Goal: Task Accomplishment & Management: Manage account settings

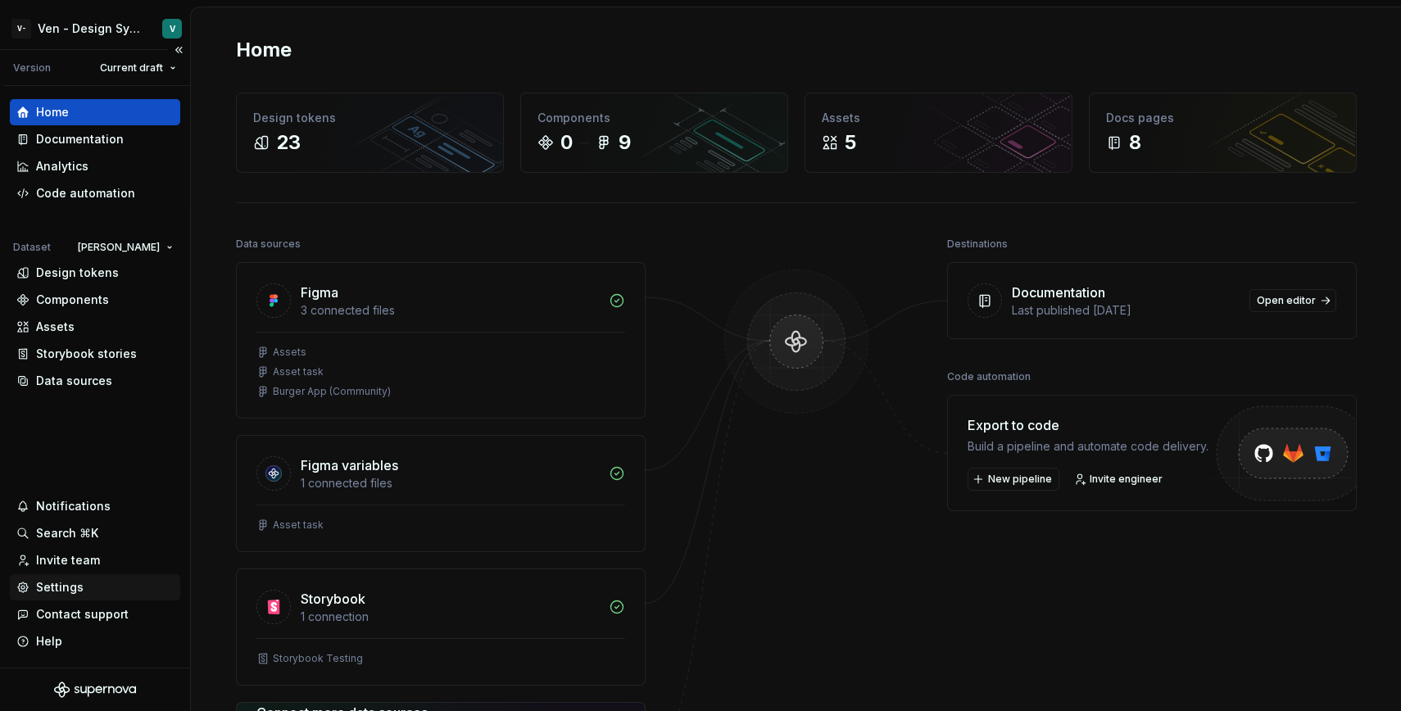
click at [112, 582] on div "Settings" at bounding box center [94, 587] width 157 height 16
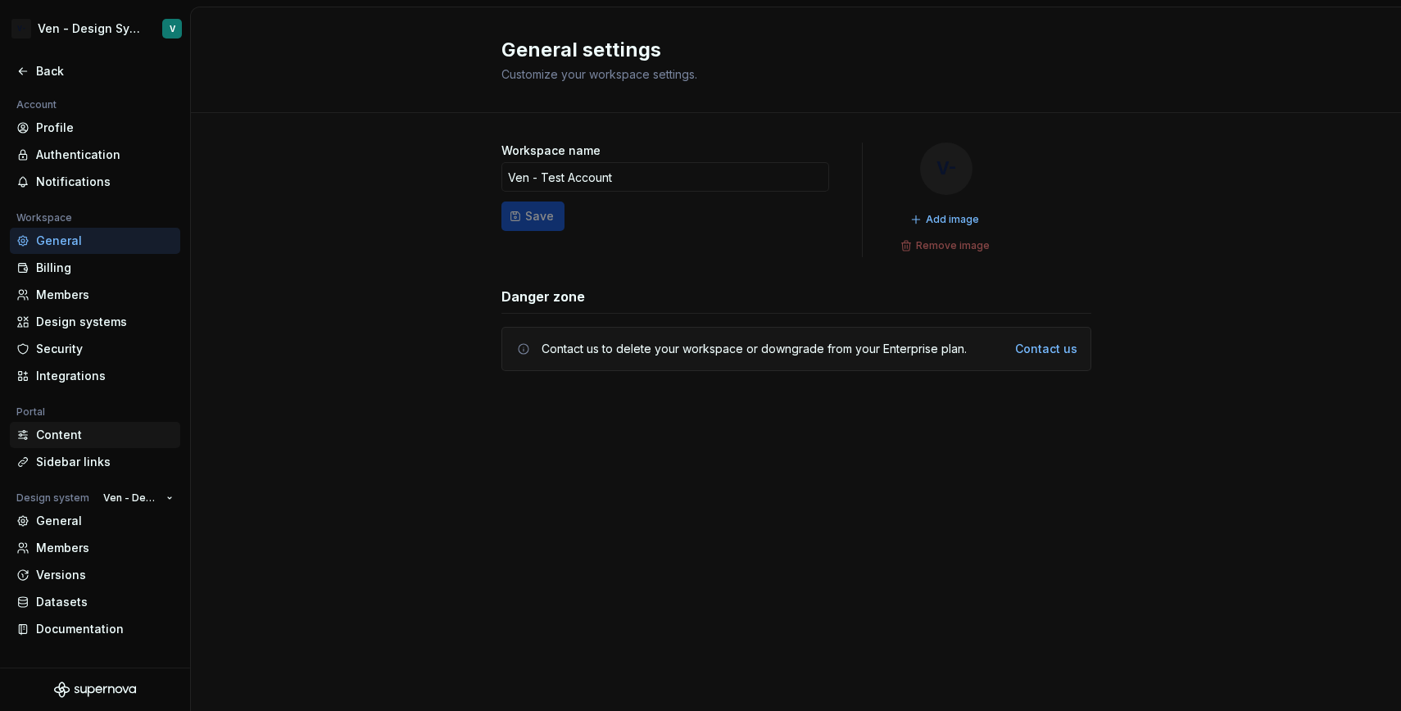
click at [118, 429] on div "Content" at bounding box center [105, 435] width 138 height 16
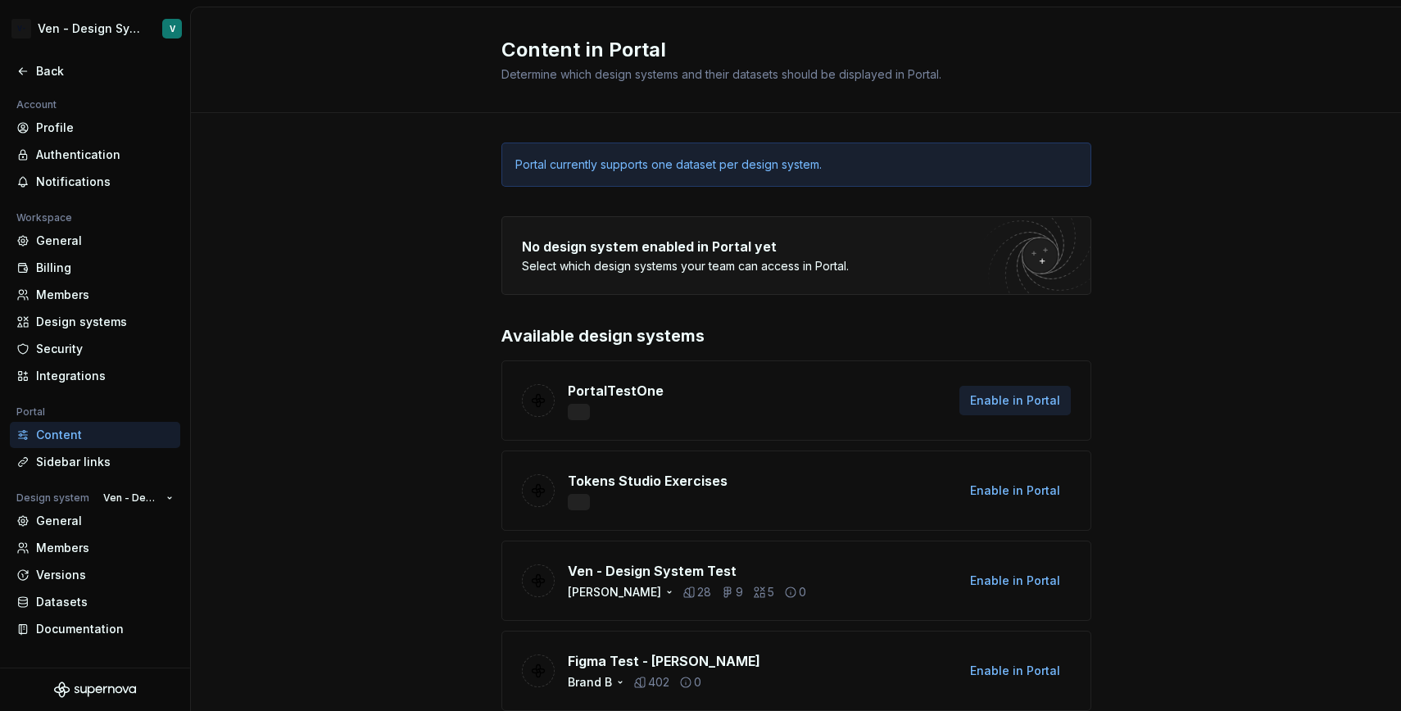
click at [1014, 403] on span "Enable in Portal" at bounding box center [1015, 400] width 90 height 16
click at [1021, 403] on span "Enable in Portal" at bounding box center [1015, 400] width 90 height 16
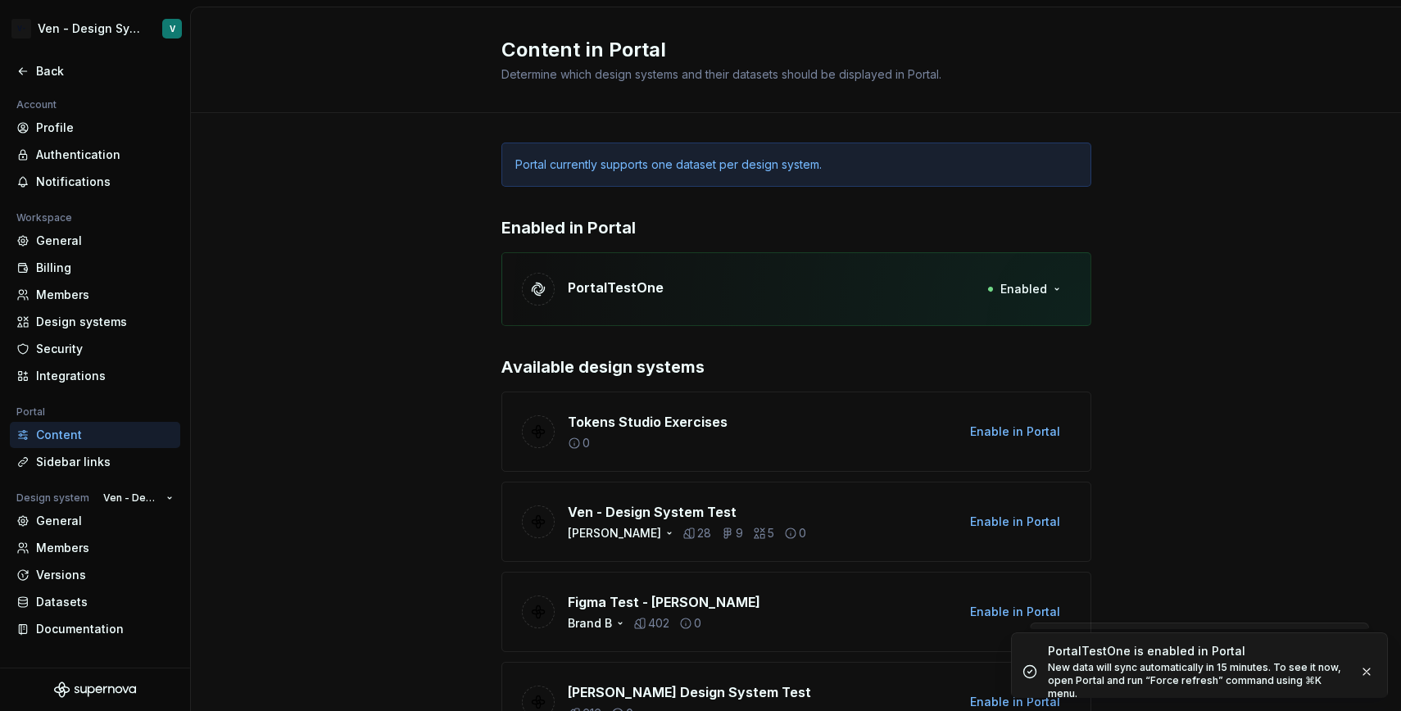
click at [976, 274] on div "PortalTestOne Enabled" at bounding box center [796, 289] width 590 height 74
click at [1031, 299] on button "Enabled" at bounding box center [1023, 288] width 94 height 29
click at [593, 283] on p "PortalTestOne" at bounding box center [616, 288] width 96 height 20
click at [129, 464] on div "Sidebar links" at bounding box center [105, 462] width 138 height 16
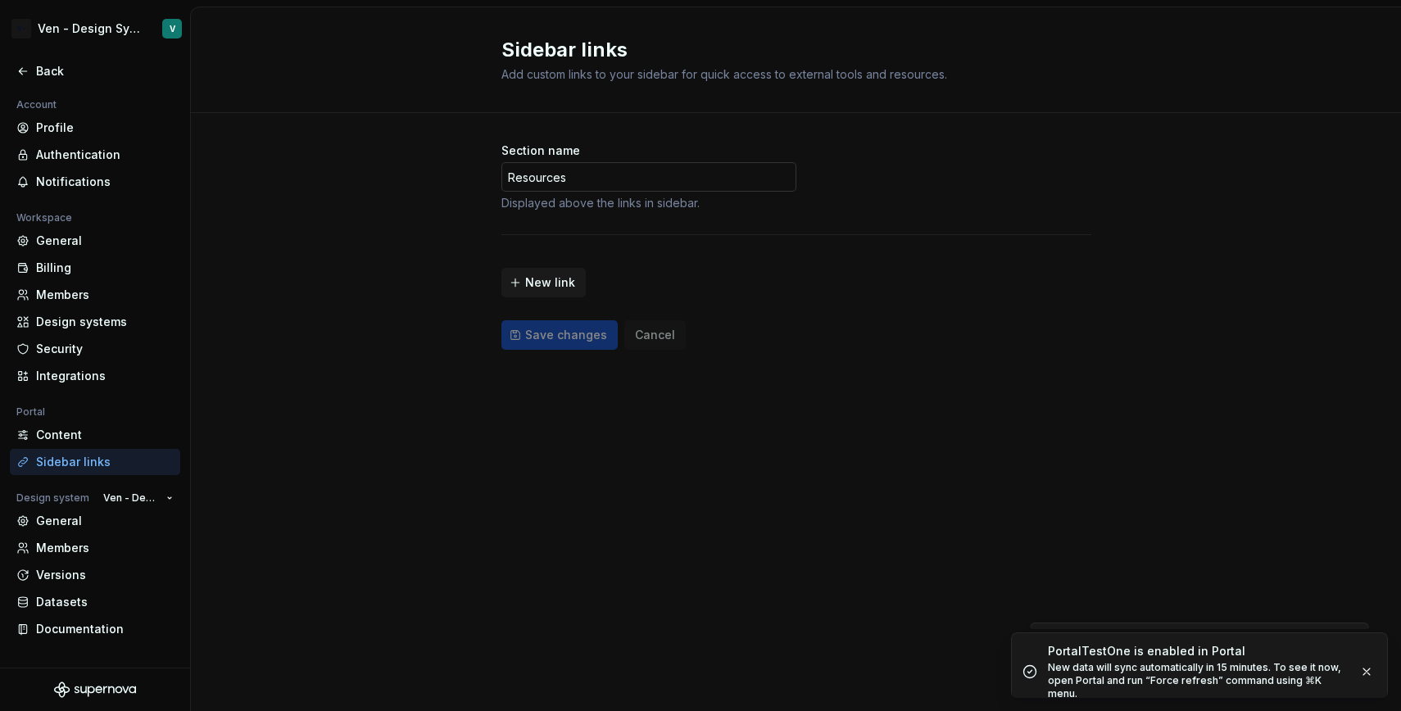
click at [622, 169] on input "Resources" at bounding box center [648, 176] width 295 height 29
click at [393, 230] on div "Section name Resources Displayed above the links in sidebar. New link Save chan…" at bounding box center [796, 262] width 1210 height 299
click at [55, 75] on div "Back" at bounding box center [105, 71] width 138 height 16
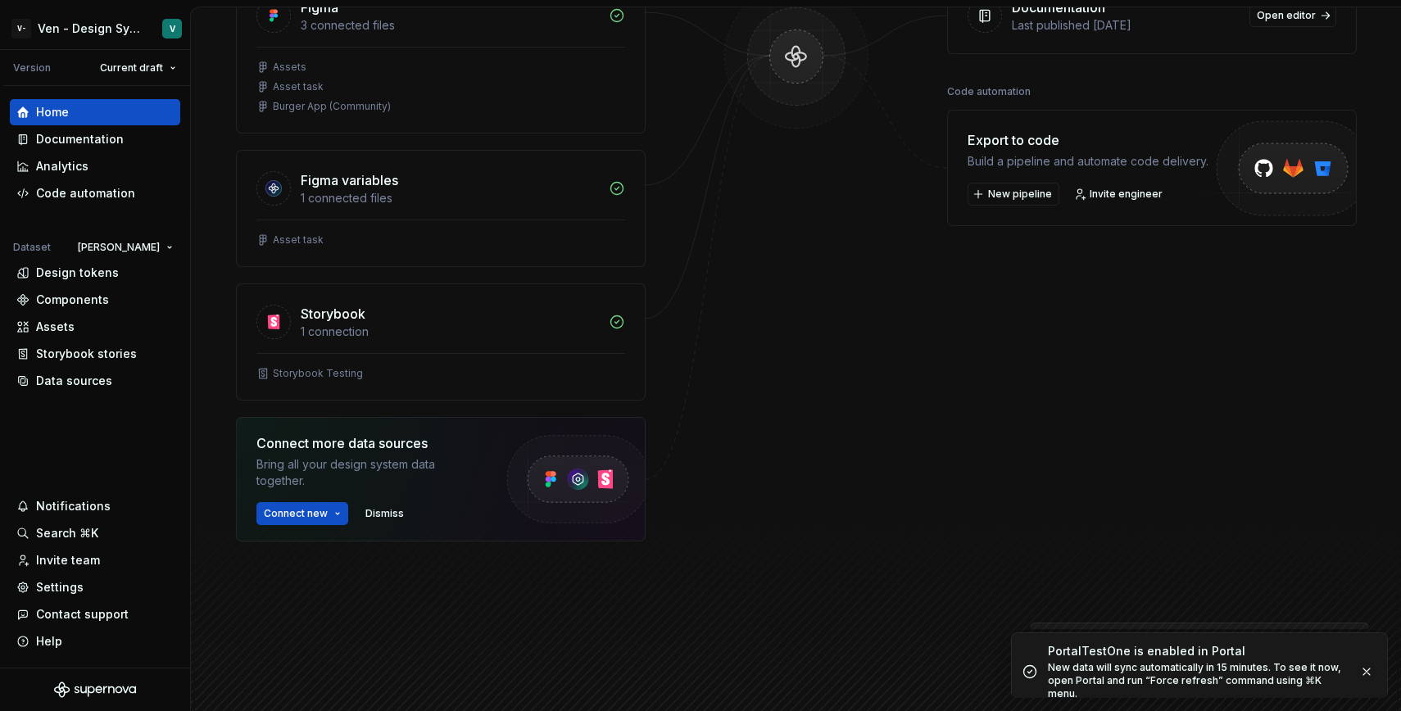
scroll to position [433, 0]
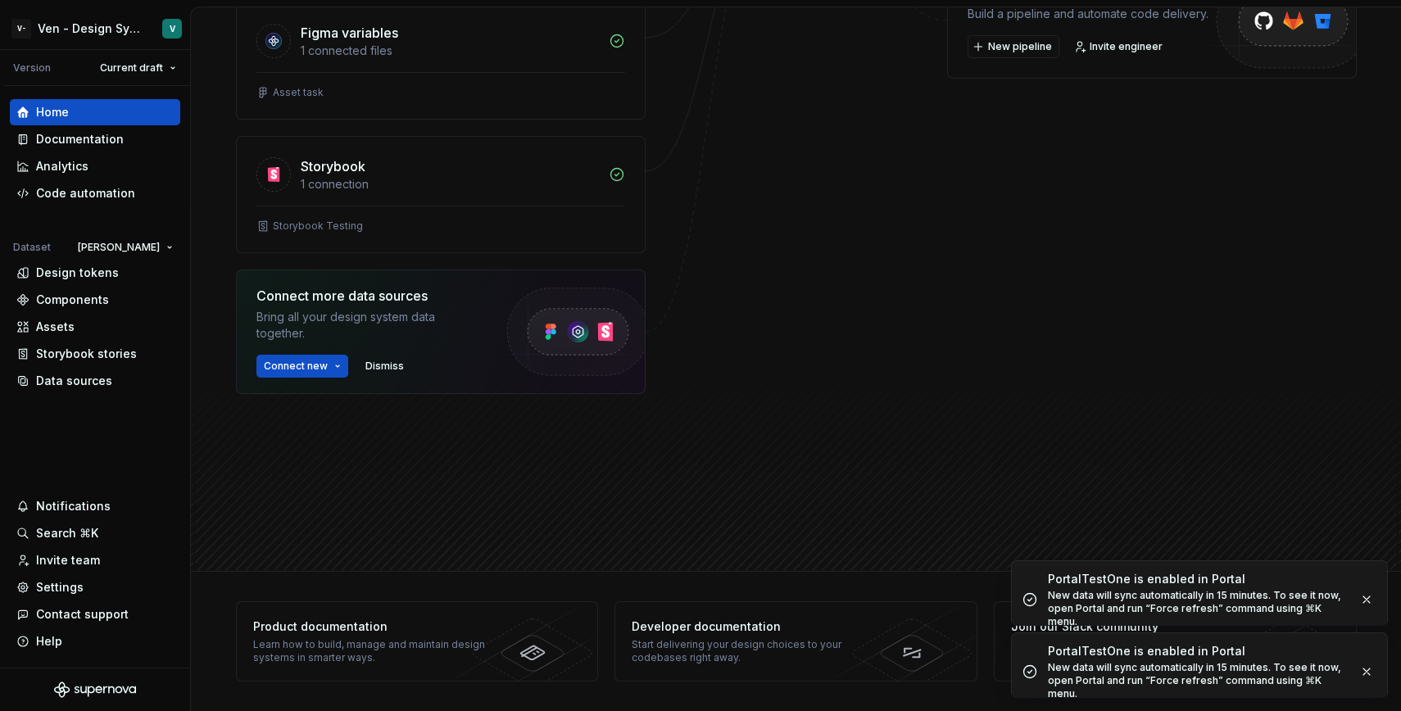
click at [1150, 582] on div "PortalTestOne is enabled in Portal" at bounding box center [1197, 579] width 298 height 16
click at [1098, 661] on div "New data will sync automatically in 15 minutes. To see it now, open Portal and …" at bounding box center [1197, 680] width 298 height 39
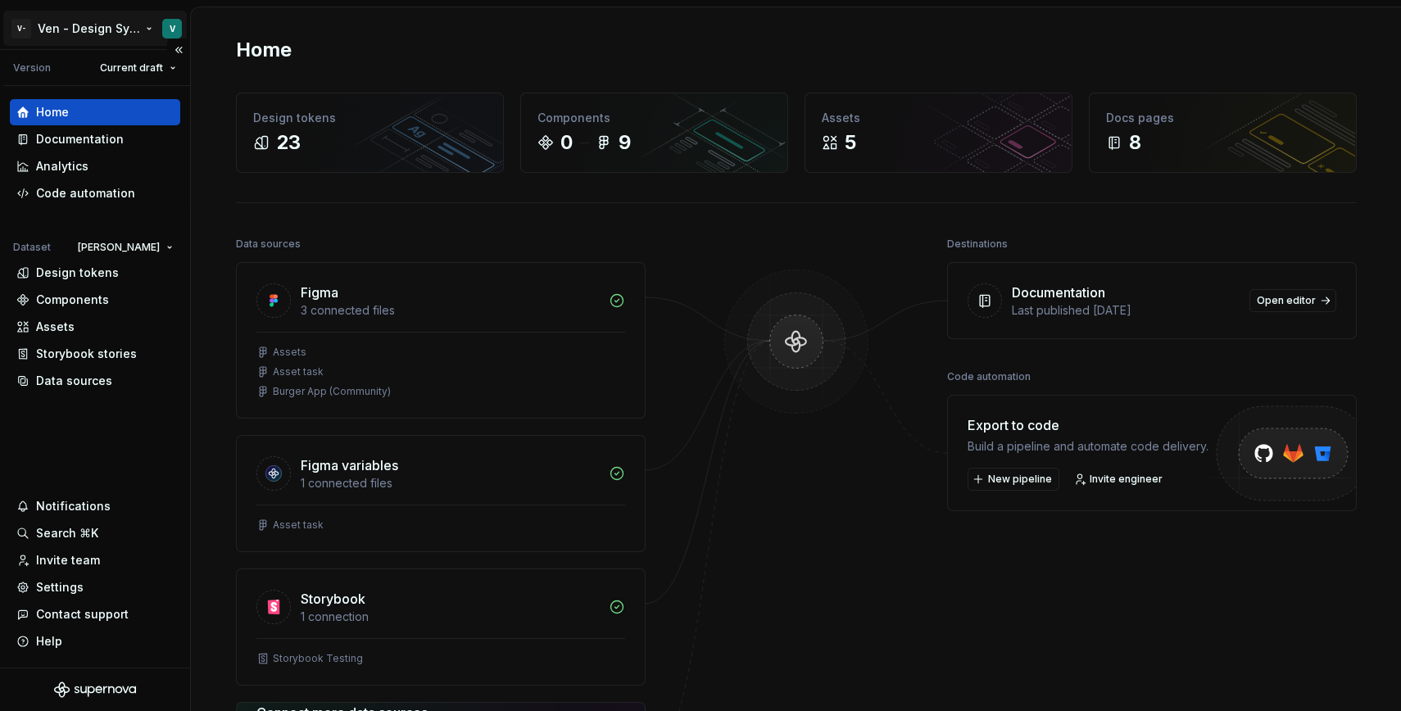
click at [120, 25] on html "V- Ven - Design System Test V Version Current draft Home Documentation Analytic…" at bounding box center [700, 355] width 1401 height 711
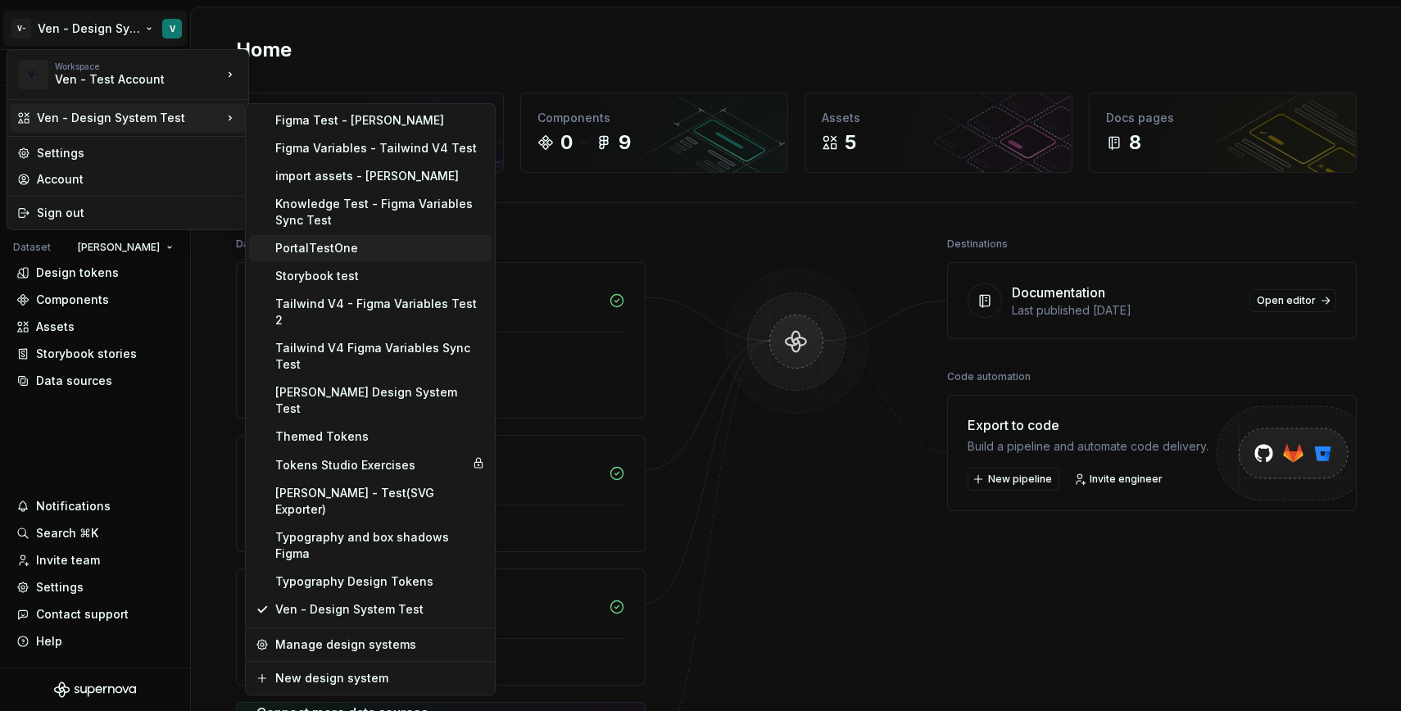
click at [374, 248] on div "PortalTestOne" at bounding box center [380, 248] width 210 height 16
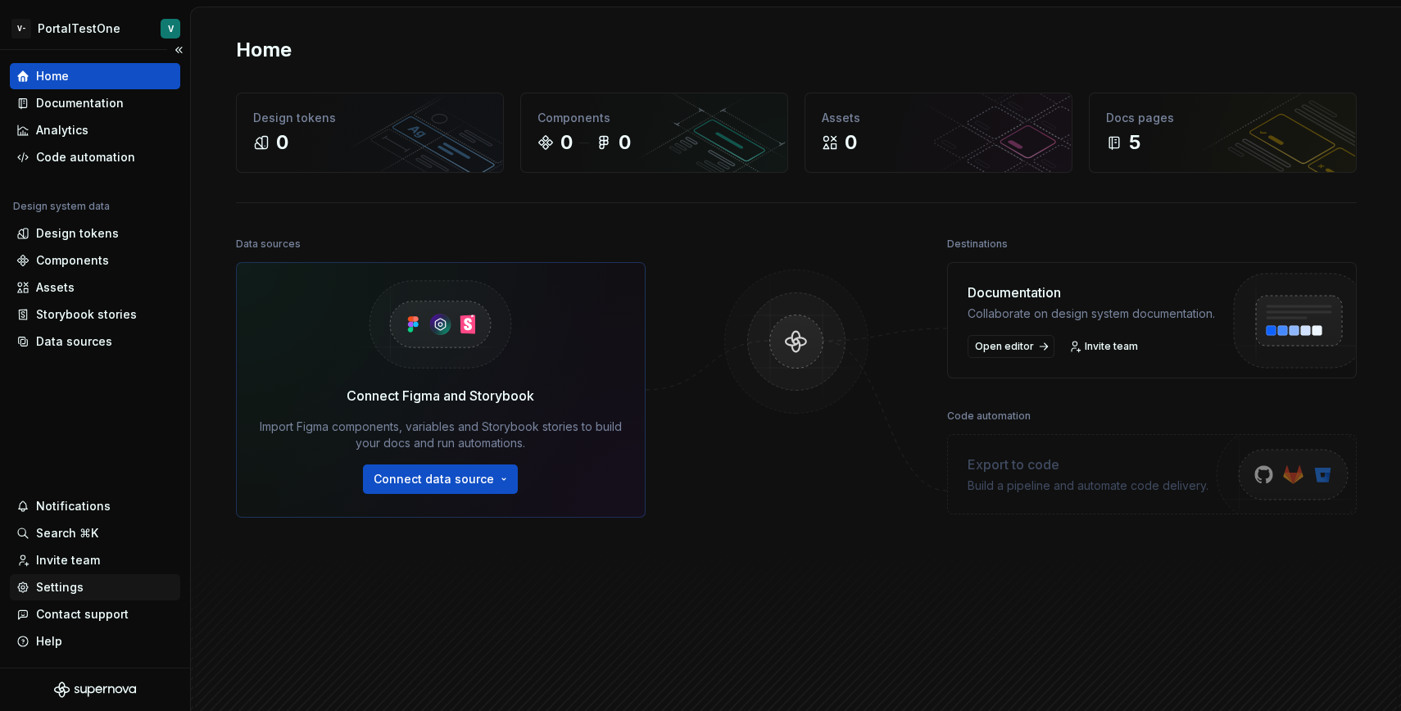
click at [54, 586] on div "Settings" at bounding box center [60, 587] width 48 height 16
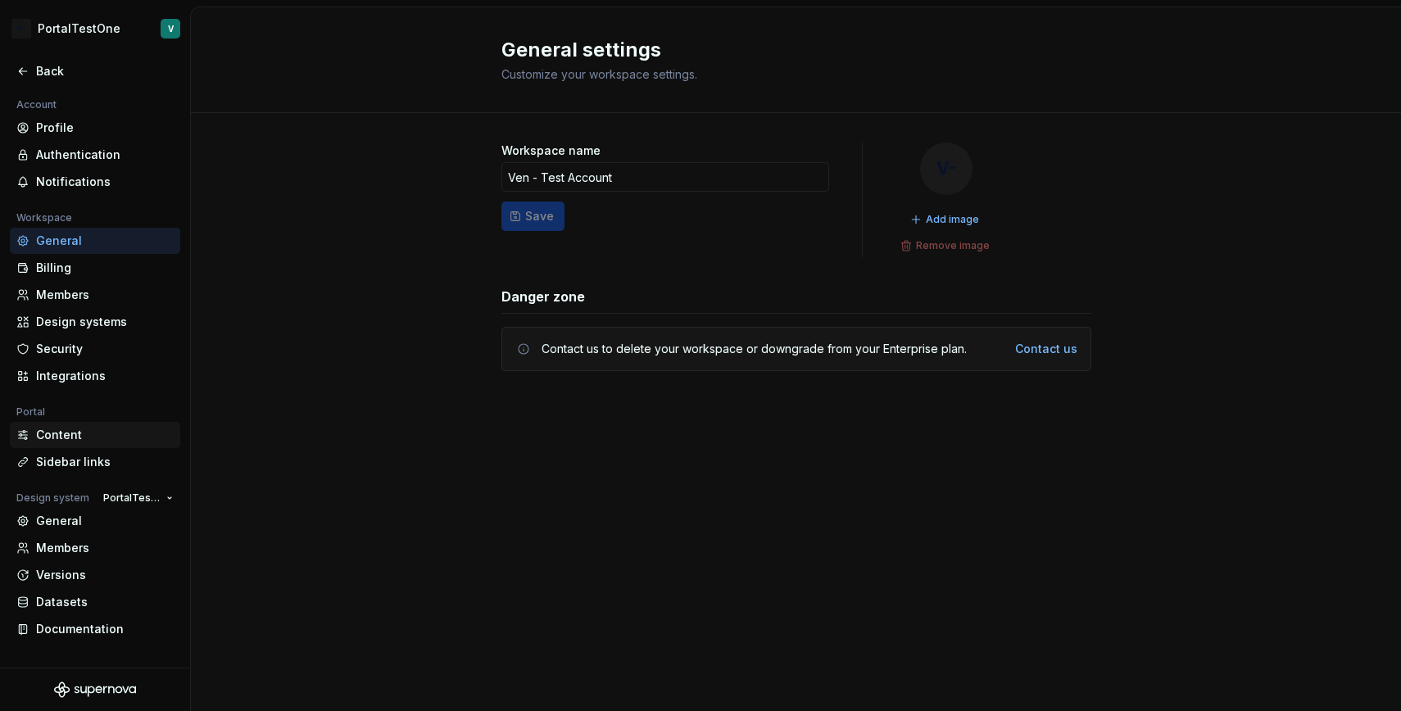
click at [71, 437] on div "Content" at bounding box center [105, 435] width 138 height 16
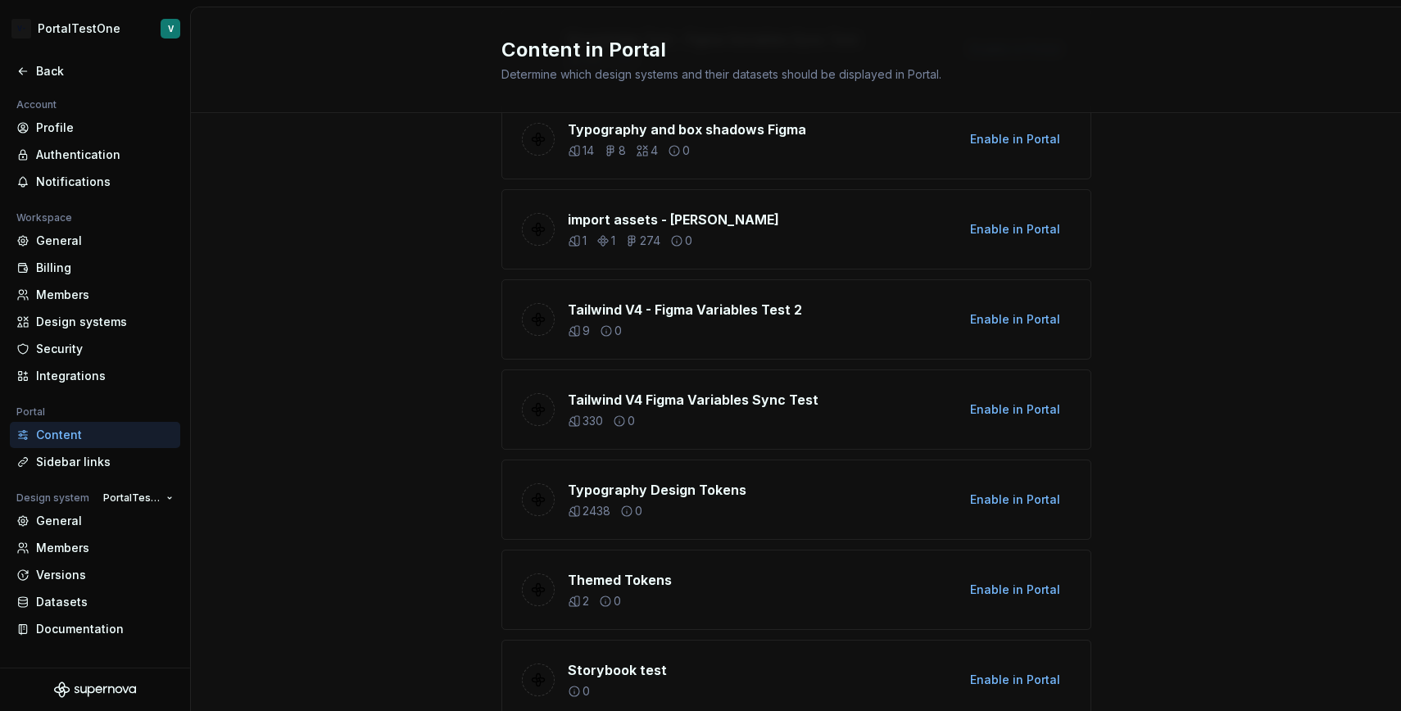
scroll to position [994, 0]
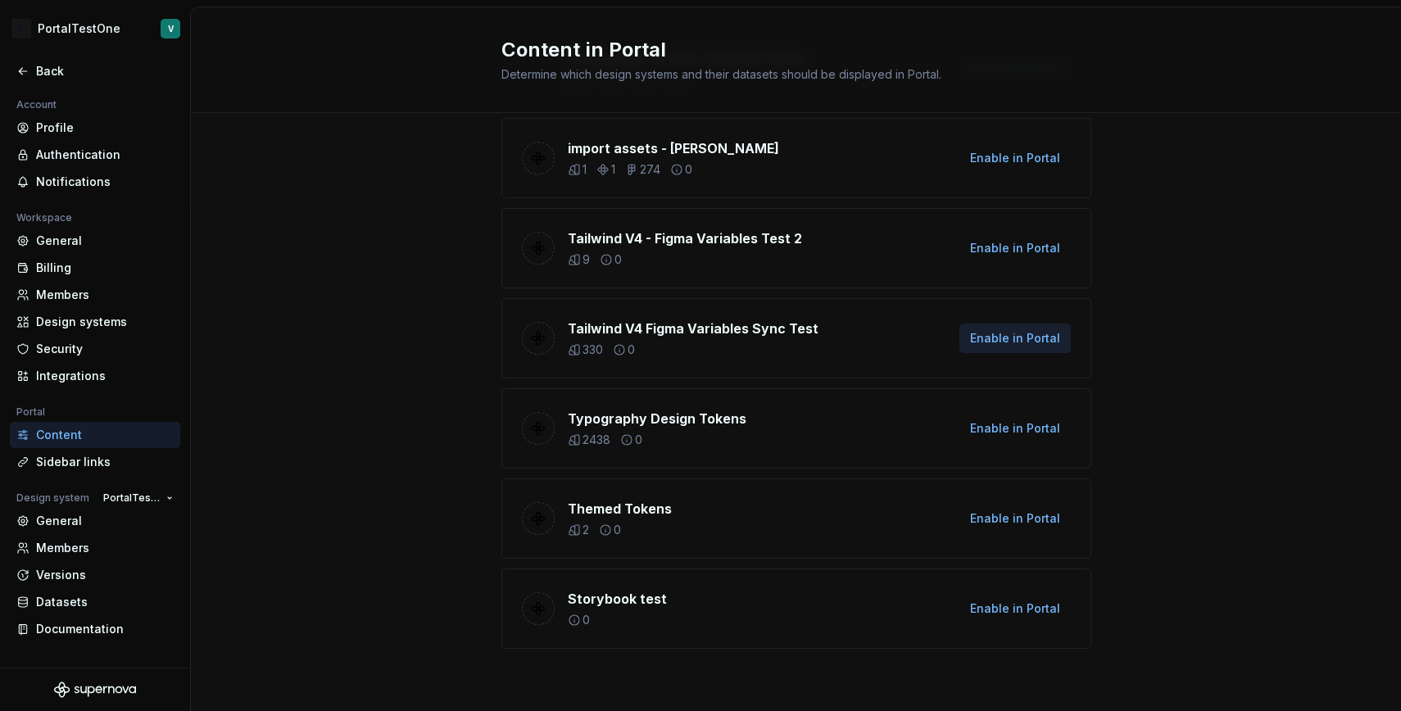
click at [1031, 340] on span "Enable in Portal" at bounding box center [1015, 338] width 90 height 16
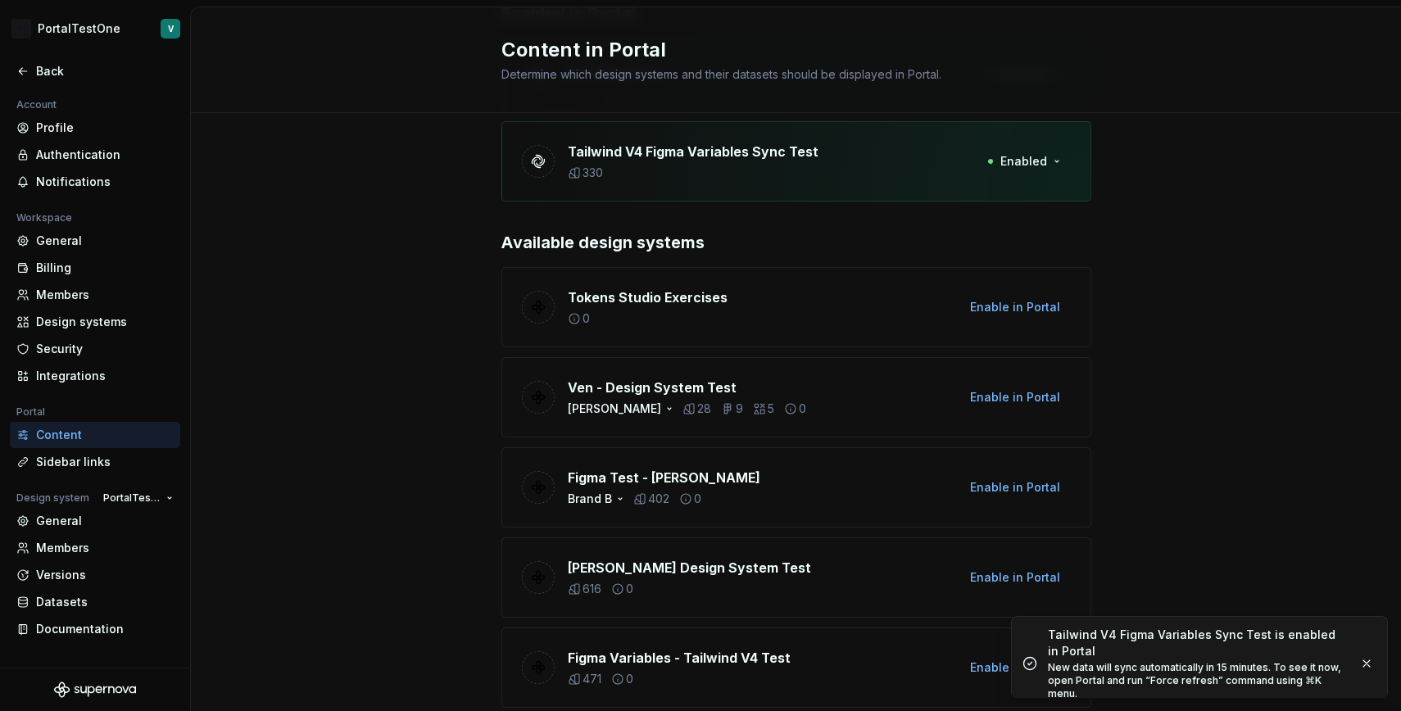
scroll to position [0, 0]
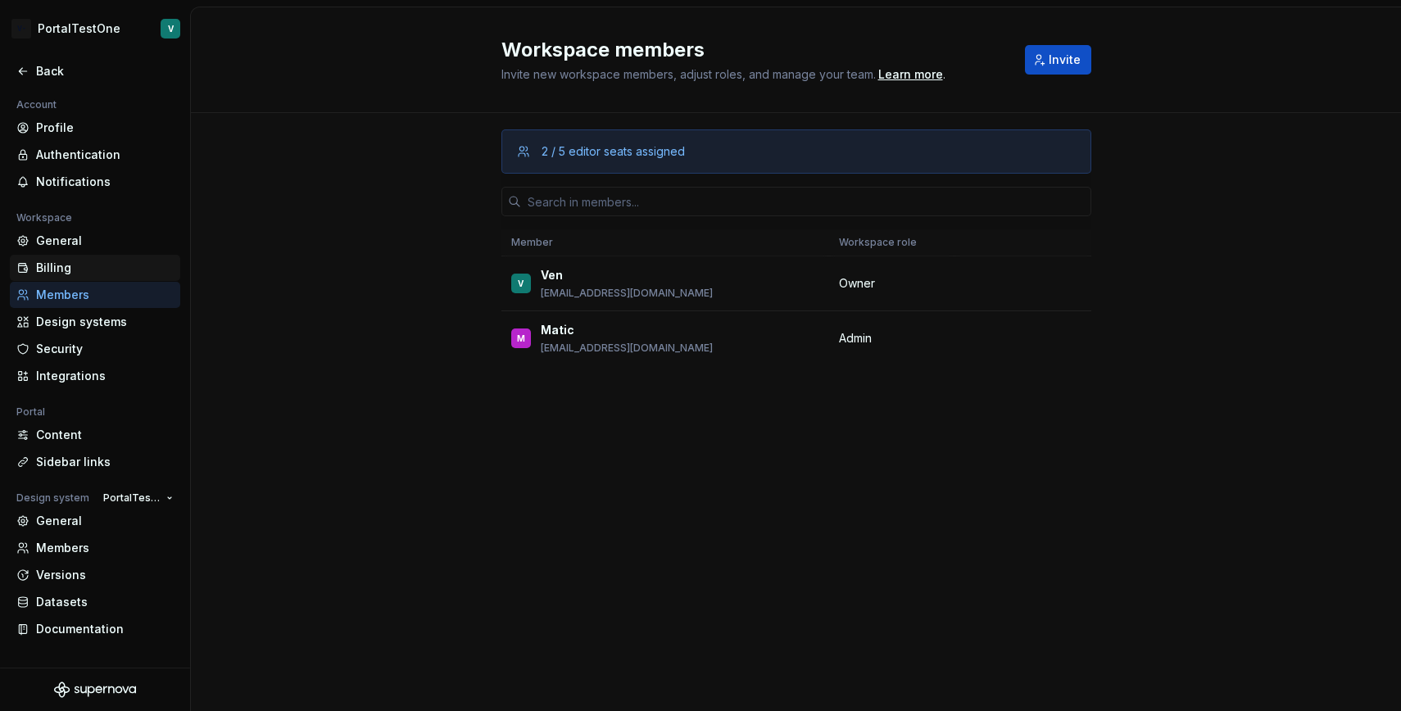
click at [102, 272] on div "Billing" at bounding box center [105, 268] width 138 height 16
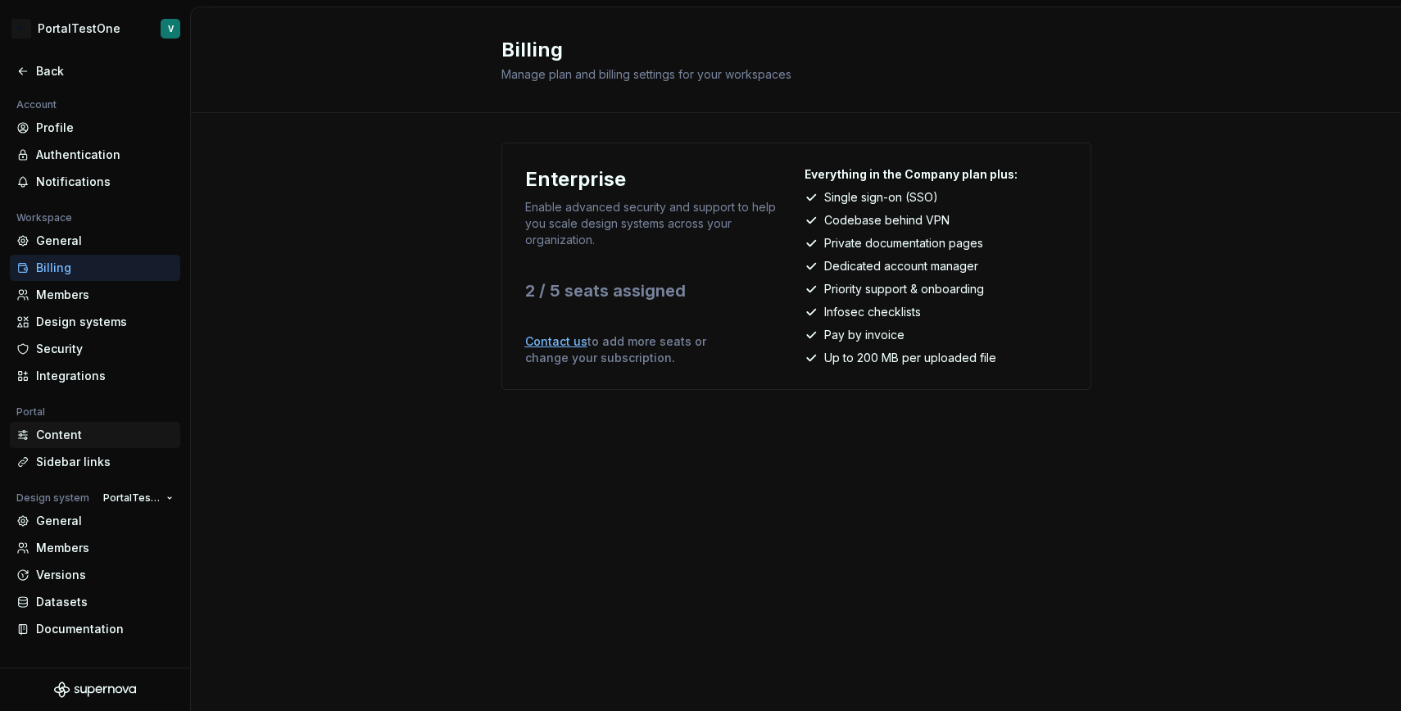
click at [77, 427] on div "Content" at bounding box center [105, 435] width 138 height 16
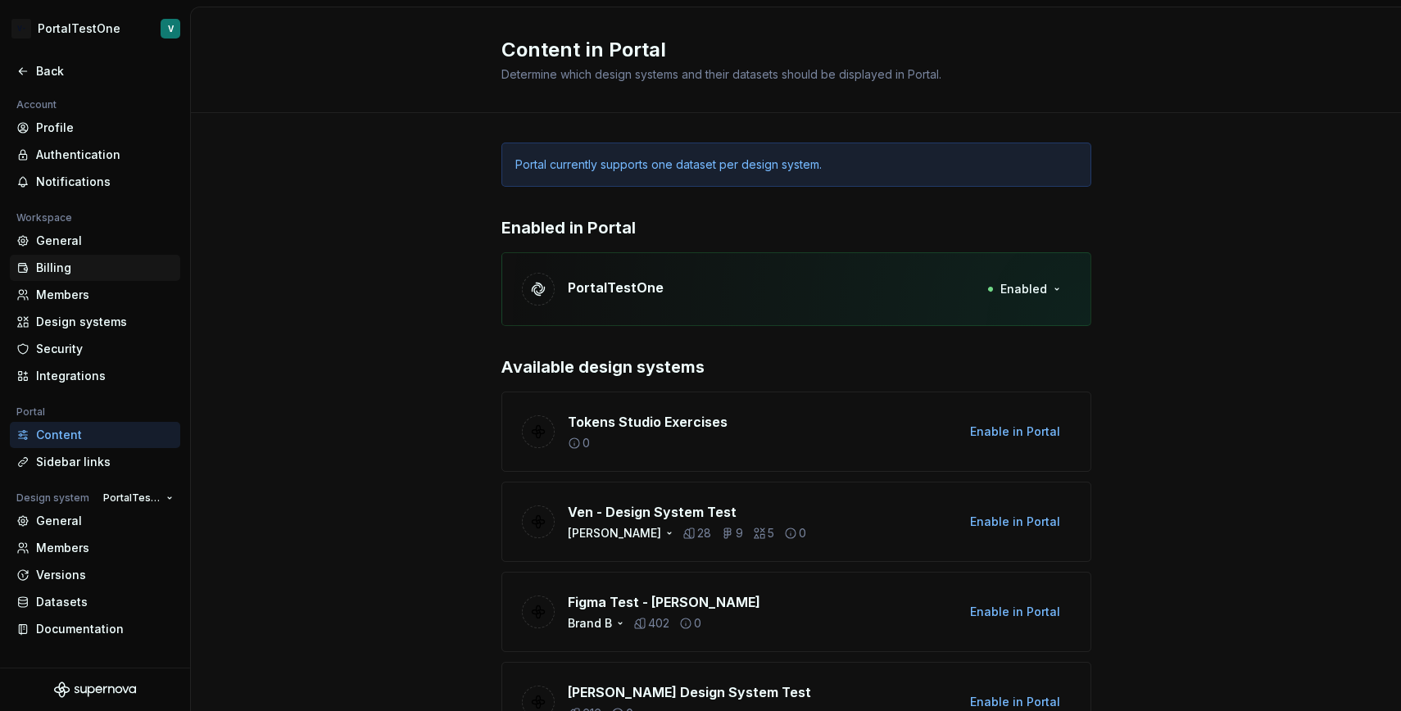
click at [92, 265] on div "Billing" at bounding box center [105, 268] width 138 height 16
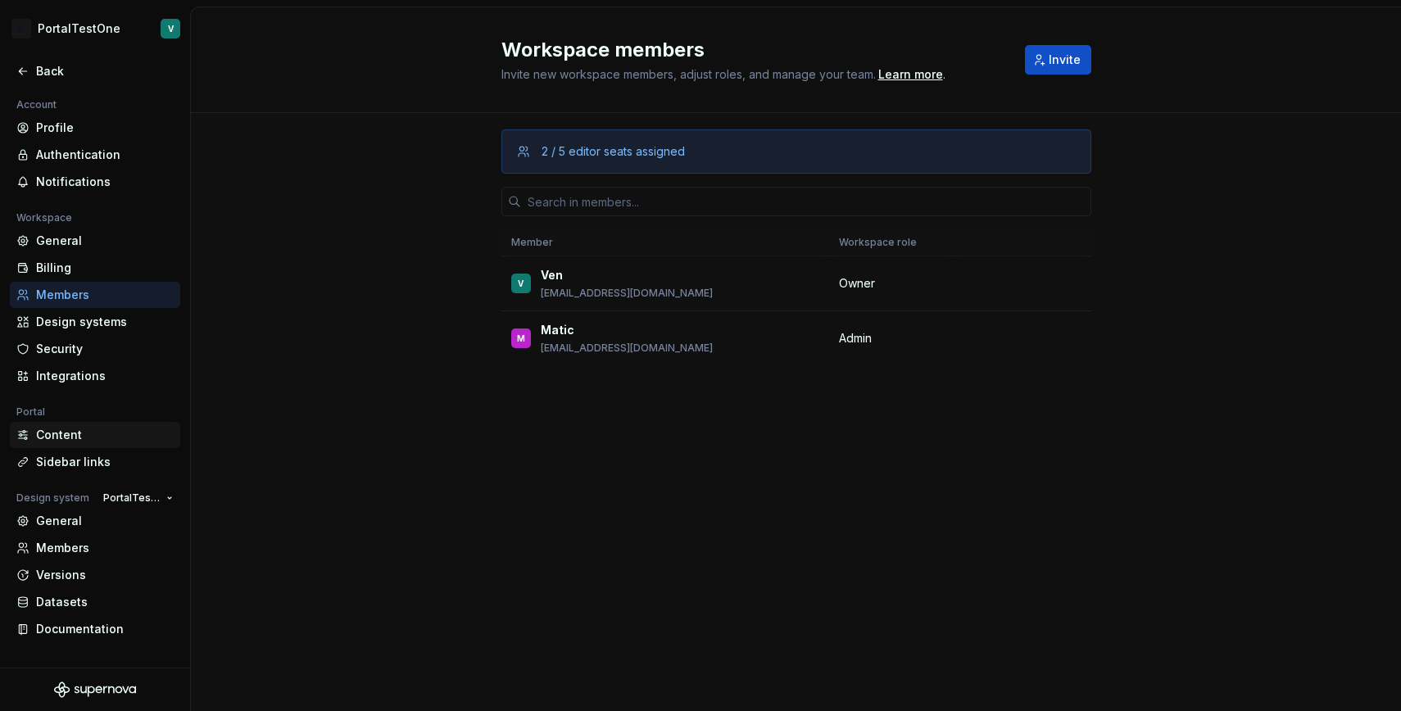
click at [87, 428] on div "Content" at bounding box center [105, 435] width 138 height 16
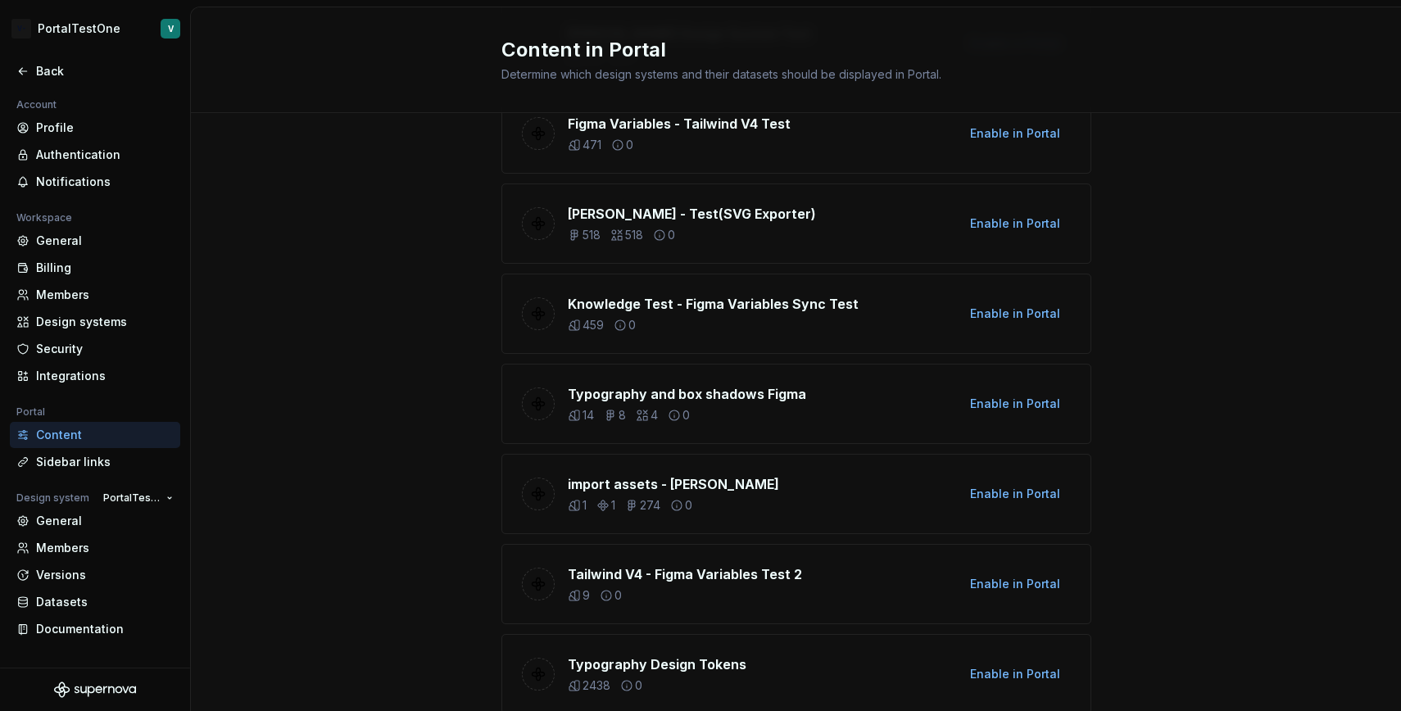
scroll to position [750, 0]
